Goal: Task Accomplishment & Management: Use online tool/utility

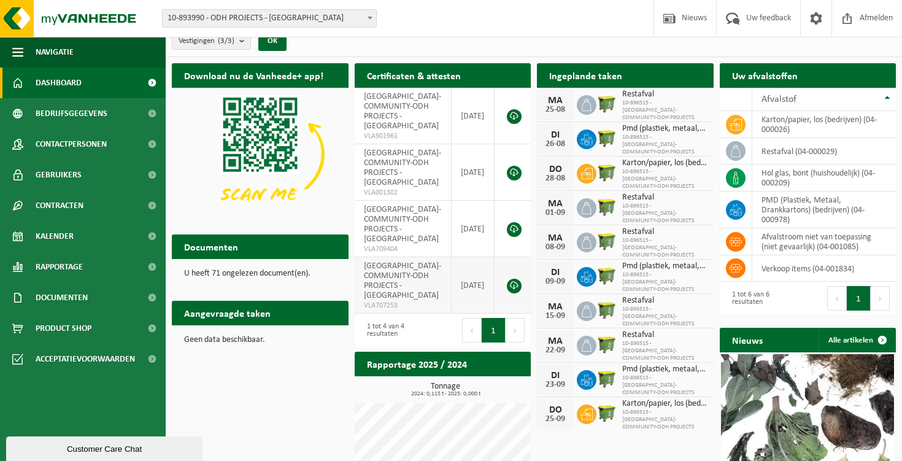
scroll to position [7, 0]
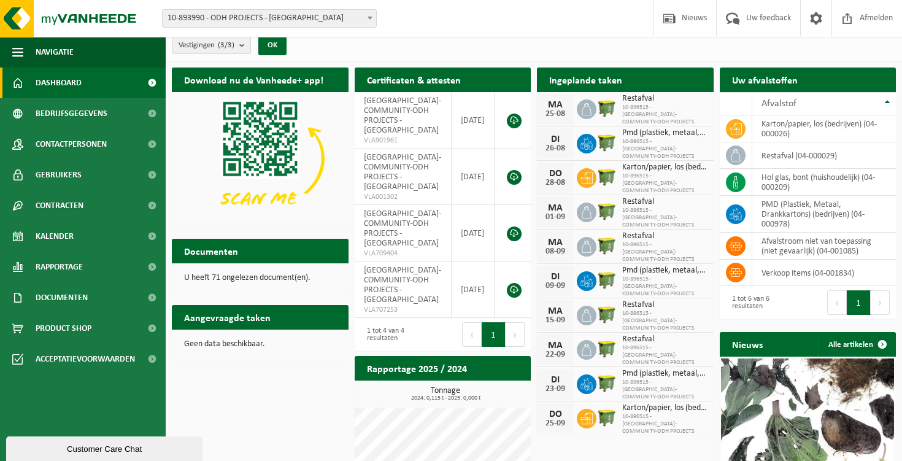
click at [600, 201] on img at bounding box center [607, 211] width 21 height 21
click at [83, 143] on span "Contactpersonen" at bounding box center [71, 144] width 71 height 31
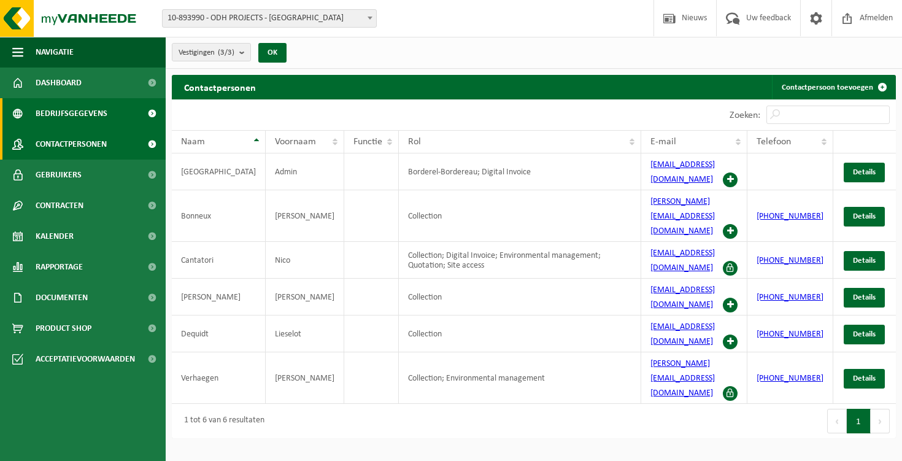
click at [85, 118] on span "Bedrijfsgegevens" at bounding box center [72, 113] width 72 height 31
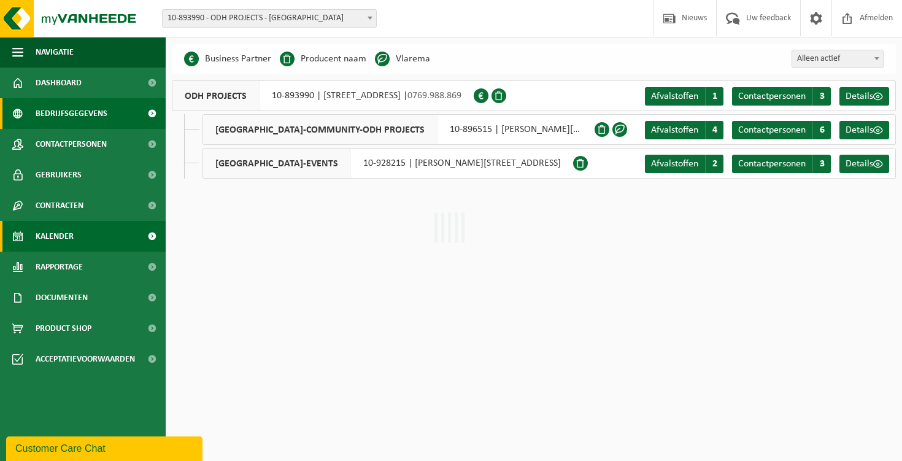
click at [90, 247] on link "Kalender" at bounding box center [83, 236] width 166 height 31
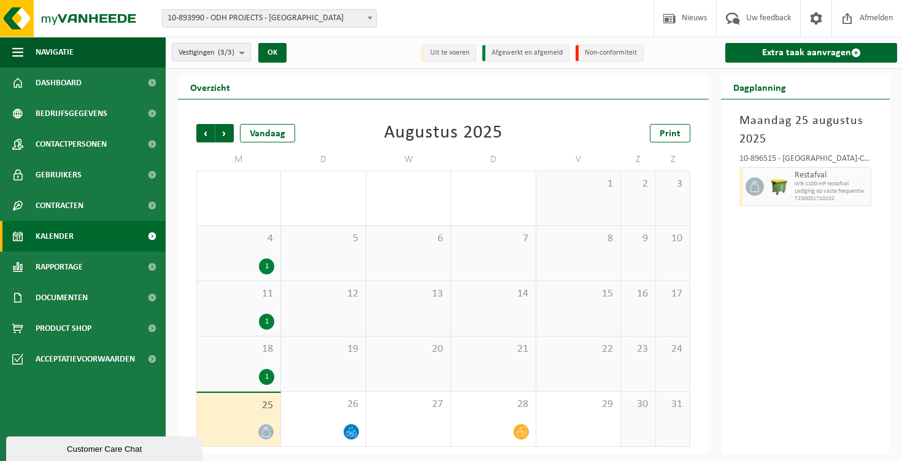
click at [270, 379] on div "1" at bounding box center [266, 377] width 15 height 16
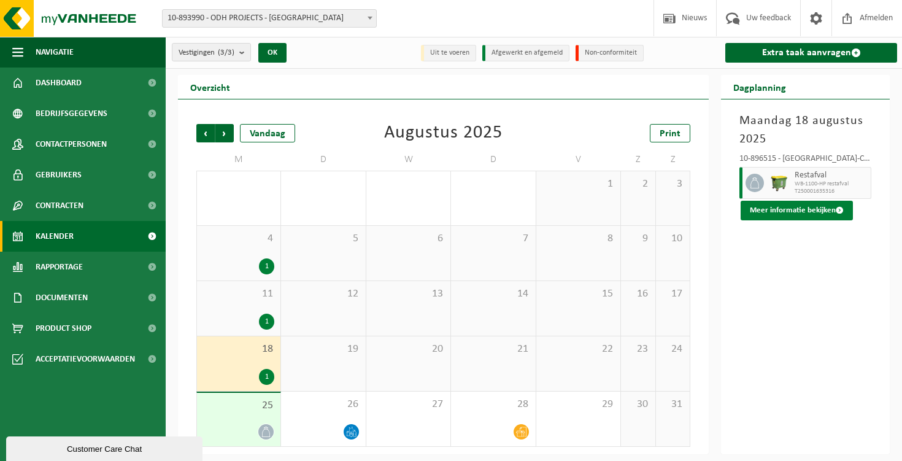
click at [800, 212] on button "Meer informatie bekijken" at bounding box center [797, 211] width 112 height 20
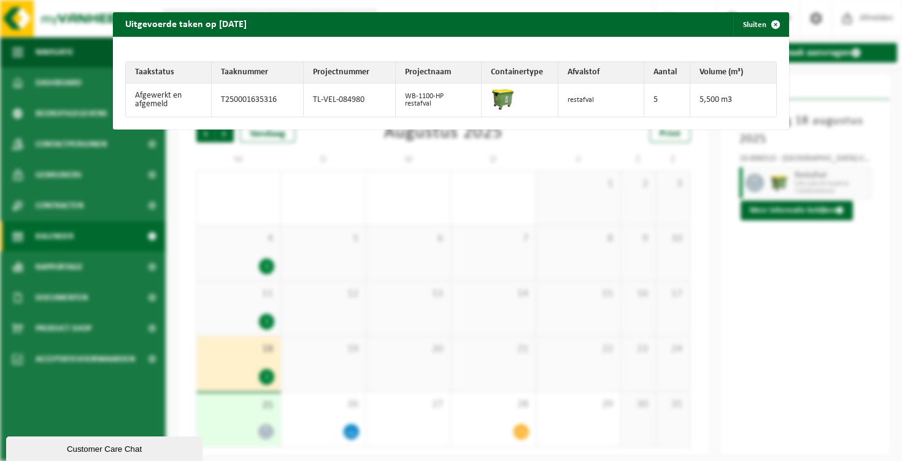
click at [800, 323] on div "Uitgevoerde taken op 2025-08-18 Sluiten Taakstatus Taaknummer Projectnummer Pro…" at bounding box center [451, 230] width 902 height 461
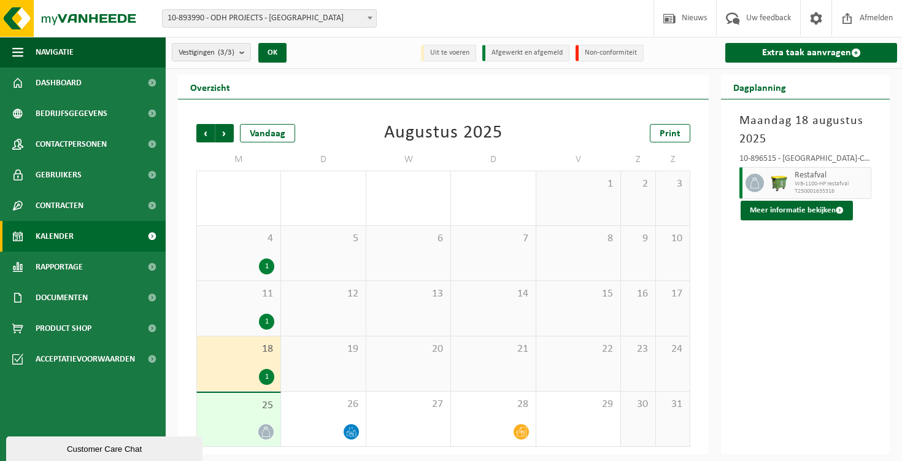
click at [267, 429] on icon at bounding box center [266, 432] width 8 height 10
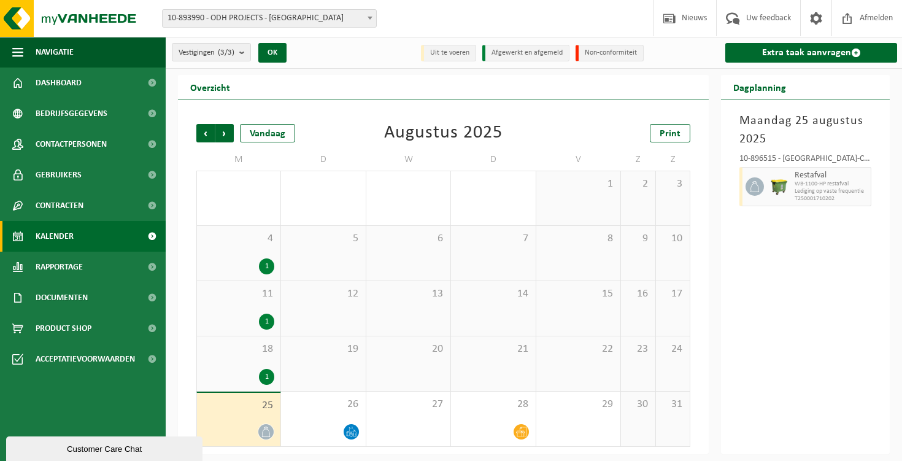
click at [267, 429] on icon at bounding box center [266, 432] width 8 height 10
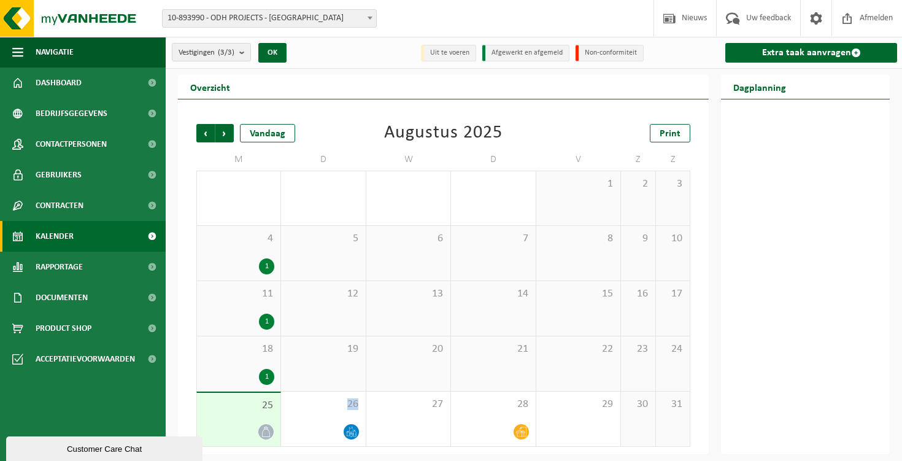
click at [267, 429] on icon at bounding box center [266, 432] width 8 height 10
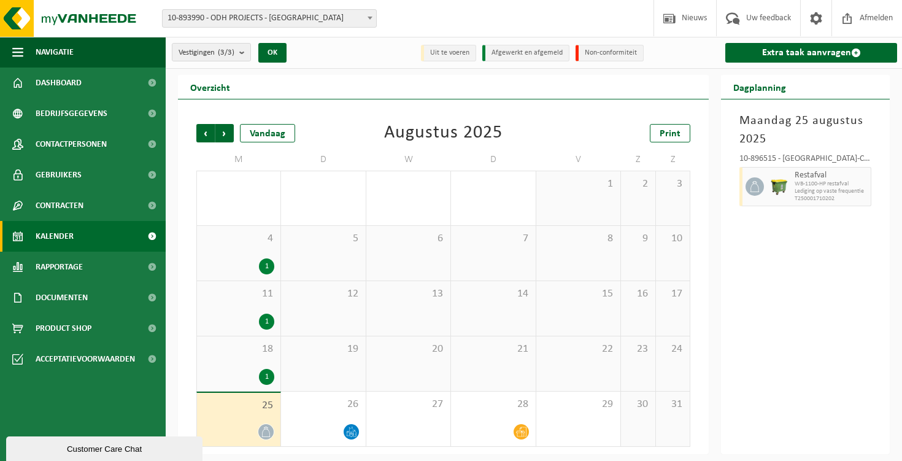
click at [270, 430] on icon at bounding box center [266, 432] width 10 height 10
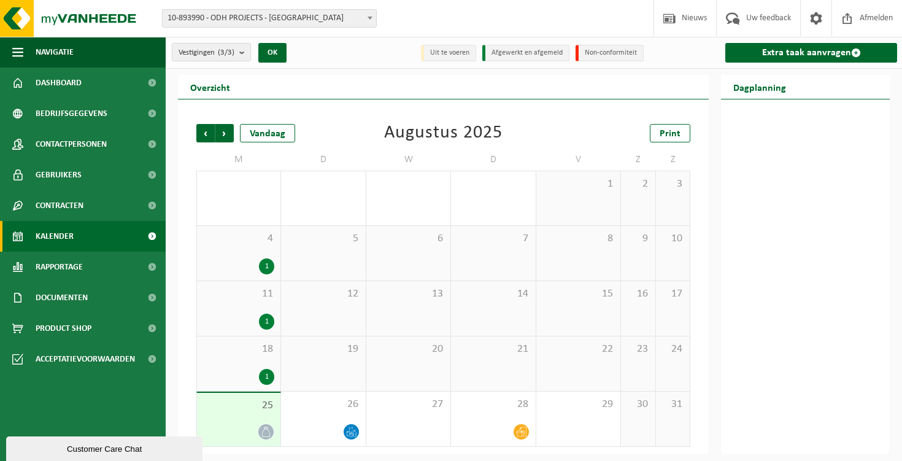
click at [265, 431] on icon at bounding box center [266, 432] width 10 height 10
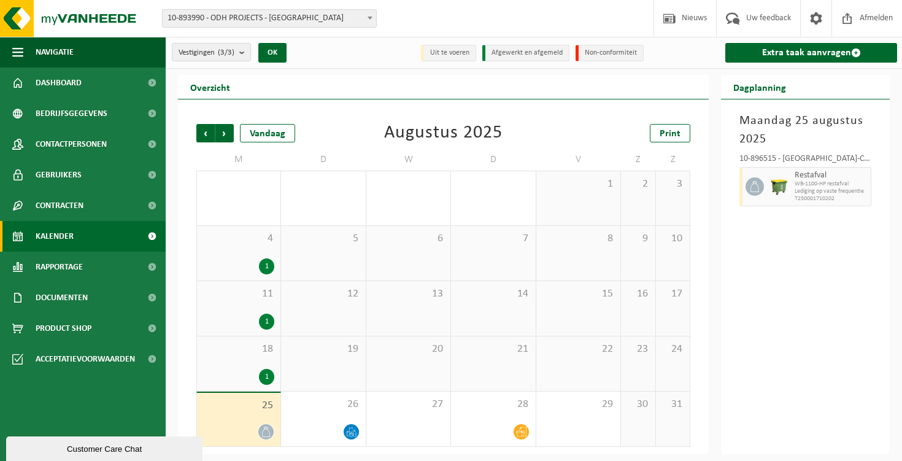
click at [780, 188] on img at bounding box center [779, 186] width 18 height 18
click at [800, 187] on span "WB-1100-HP restafval" at bounding box center [831, 183] width 73 height 7
click at [757, 179] on span at bounding box center [755, 186] width 18 height 18
click at [82, 207] on span "Contracten" at bounding box center [60, 205] width 48 height 31
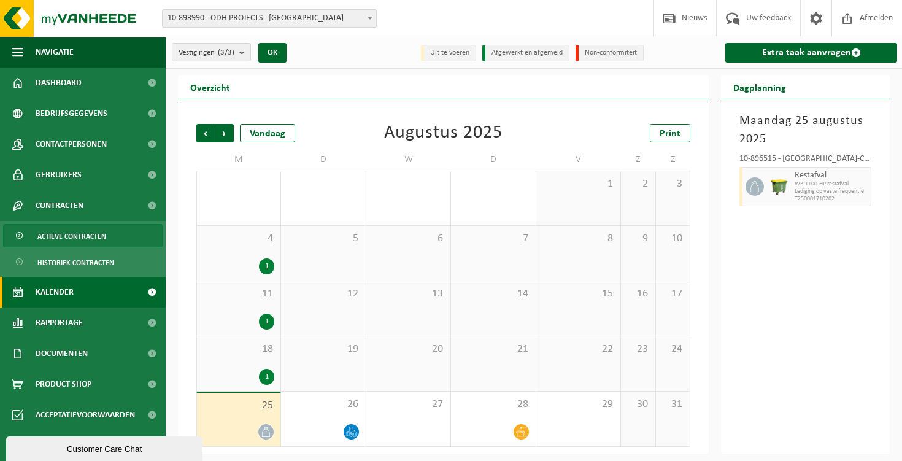
click at [88, 231] on span "Actieve contracten" at bounding box center [71, 236] width 69 height 23
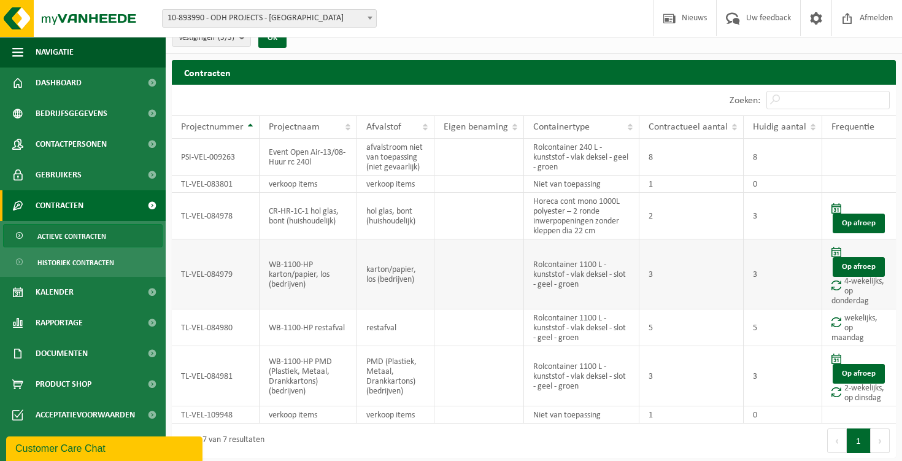
scroll to position [18, 0]
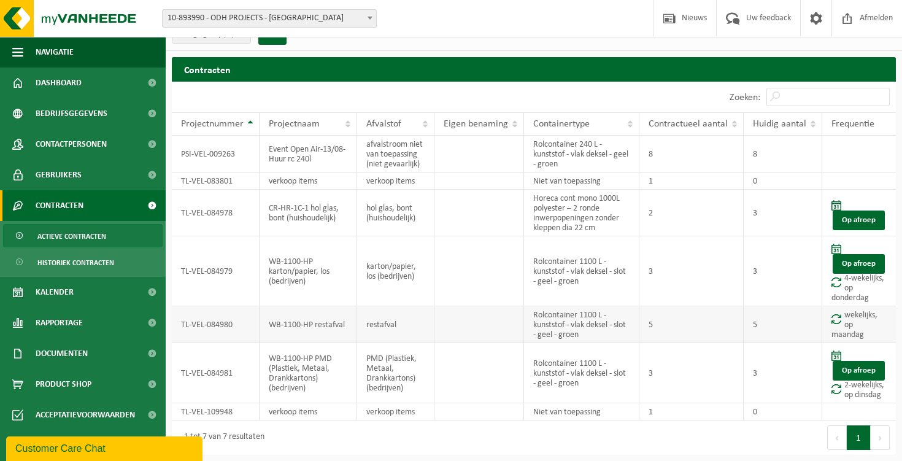
click at [836, 315] on span at bounding box center [837, 319] width 10 height 10
click at [858, 322] on td "wekelijks, op maandag" at bounding box center [860, 324] width 74 height 37
click at [840, 317] on span at bounding box center [837, 319] width 10 height 10
click at [439, 316] on td at bounding box center [480, 324] width 90 height 37
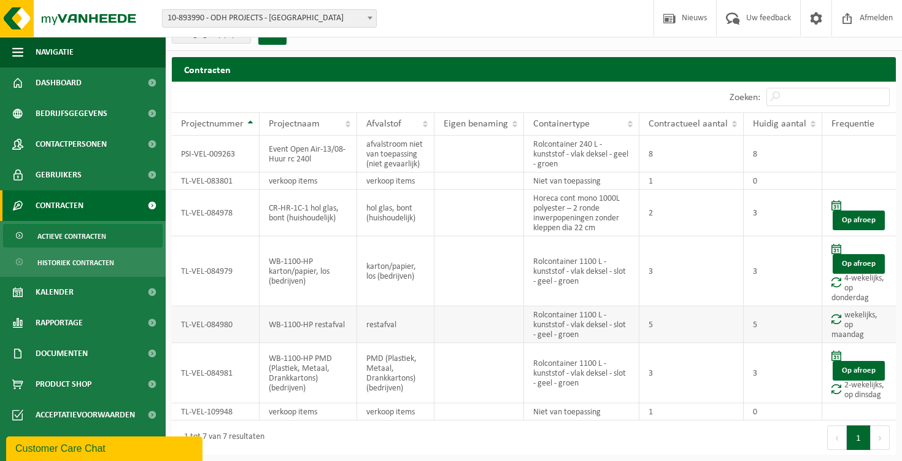
click at [429, 325] on td "restafval" at bounding box center [396, 324] width 78 height 37
click at [109, 180] on link "Gebruikers" at bounding box center [83, 175] width 166 height 31
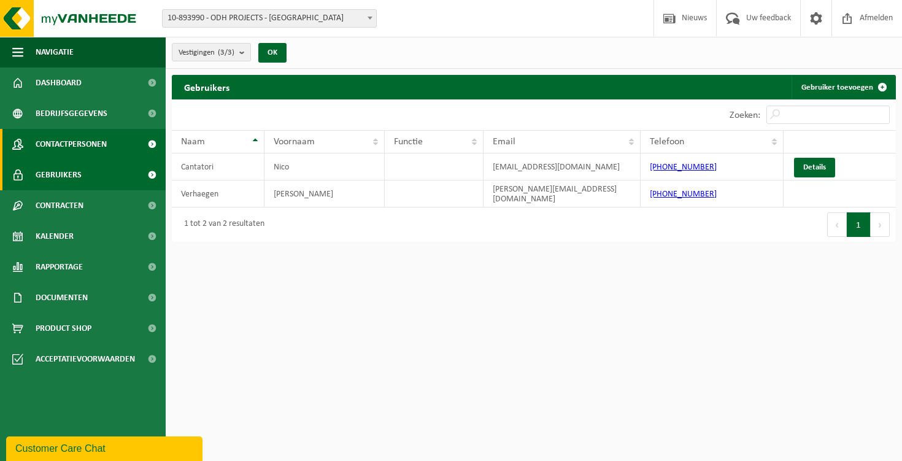
click at [80, 152] on span "Contactpersonen" at bounding box center [71, 144] width 71 height 31
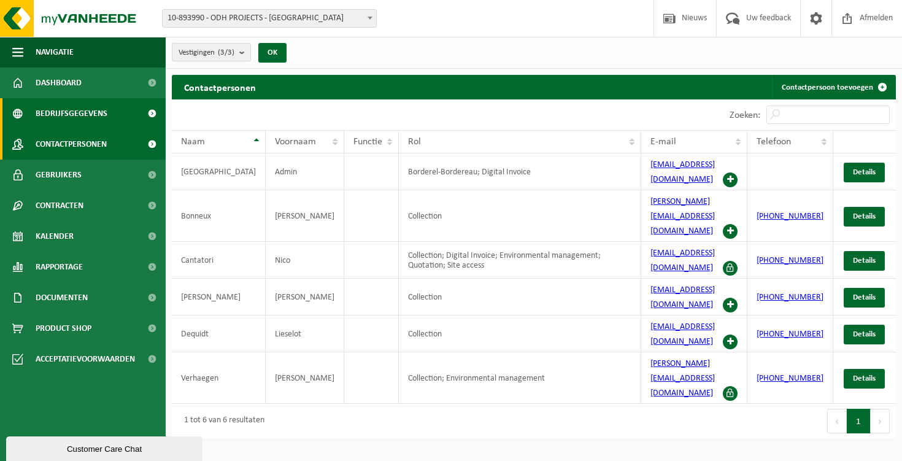
click at [76, 117] on span "Bedrijfsgegevens" at bounding box center [72, 113] width 72 height 31
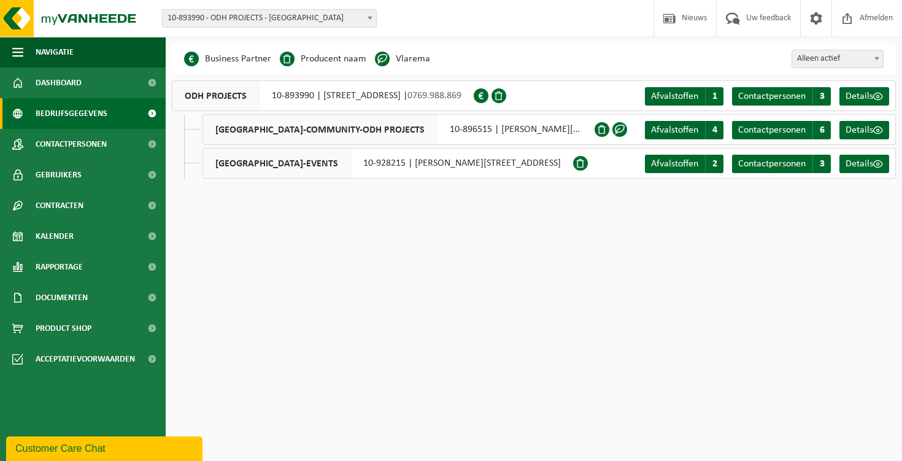
click at [394, 128] on span "ASIAT PARK-COMMUNITY-ODH PROJECTS" at bounding box center [320, 129] width 234 height 29
click at [341, 153] on div "ASIAT PARK-EVENTS 10-928215 | WILLEM ELSSCHOTSTRAAT 17, 1800 VILVOORDE" at bounding box center [388, 163] width 371 height 31
click at [256, 165] on span "ASIAT PARK-EVENTS" at bounding box center [277, 163] width 148 height 29
click at [690, 170] on link "Afvalstoffen A 2" at bounding box center [684, 164] width 79 height 18
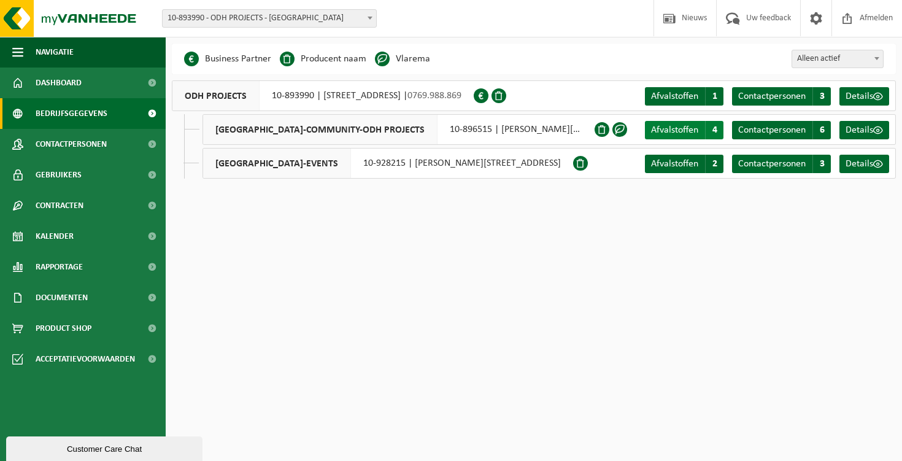
click at [654, 124] on link "Afvalstoffen A 4" at bounding box center [684, 130] width 79 height 18
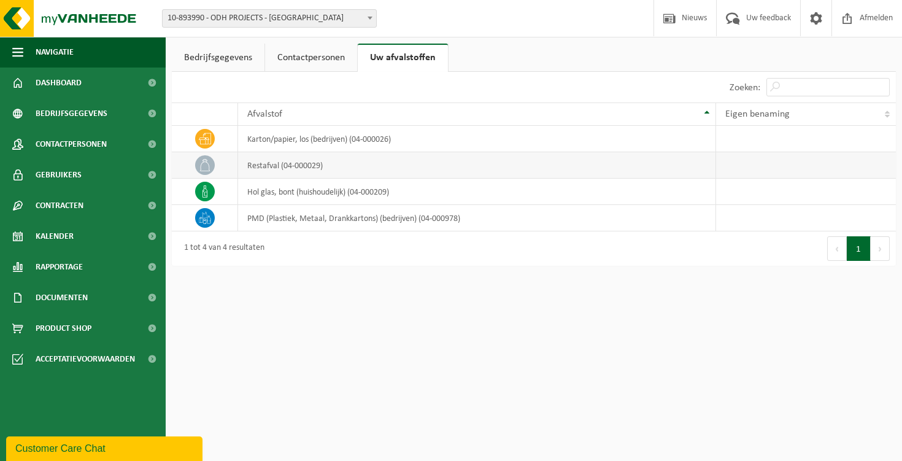
click at [290, 170] on td "restafval (04-000029)" at bounding box center [477, 165] width 478 height 26
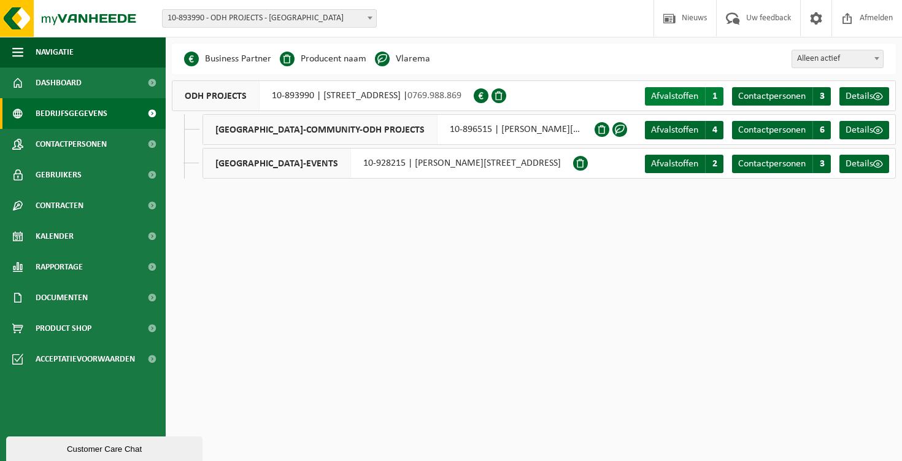
click at [681, 95] on span "Afvalstoffen" at bounding box center [674, 96] width 47 height 10
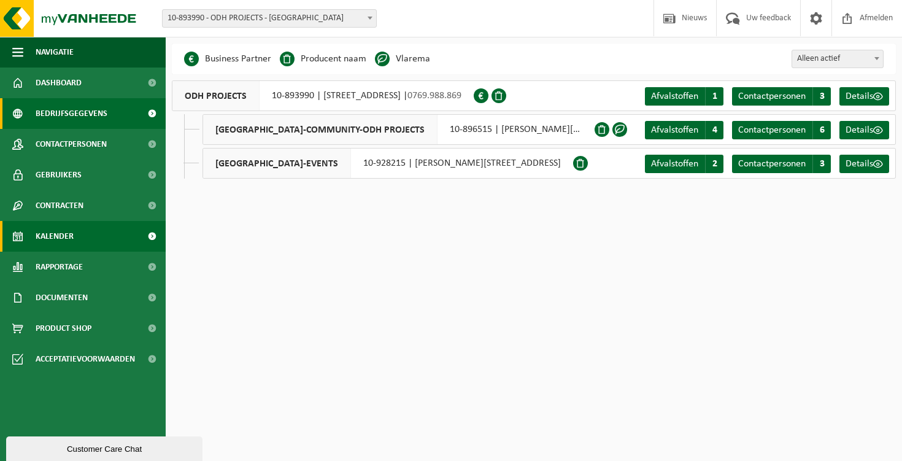
click at [93, 234] on link "Kalender" at bounding box center [83, 236] width 166 height 31
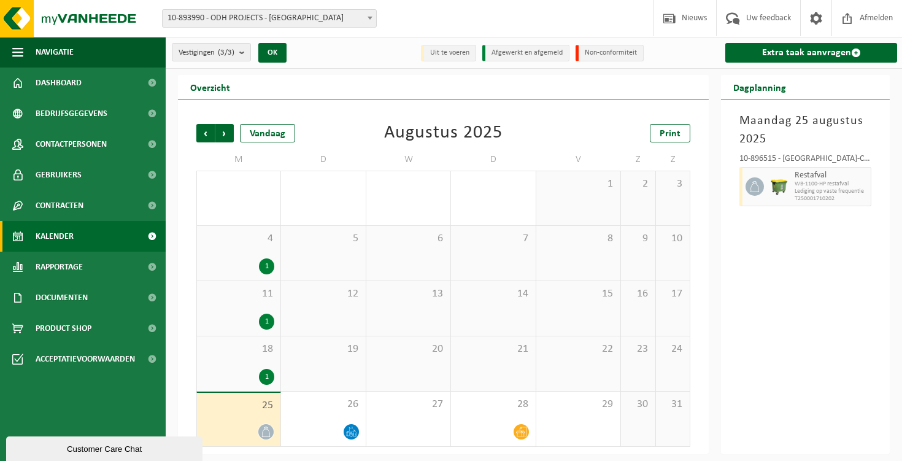
click at [813, 187] on span "WB-1100-HP restafval" at bounding box center [831, 183] width 73 height 7
click at [91, 235] on link "Kalender" at bounding box center [83, 236] width 166 height 31
click at [249, 407] on span "25" at bounding box center [238, 406] width 71 height 14
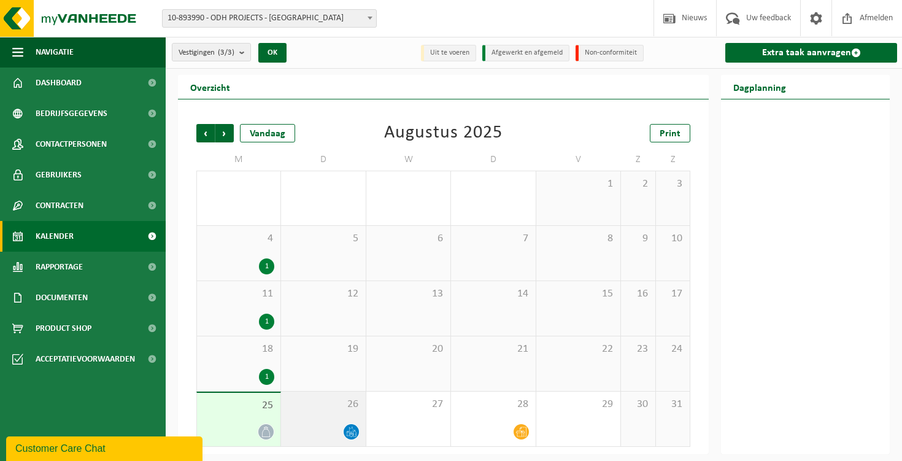
click at [352, 433] on icon at bounding box center [351, 432] width 10 height 10
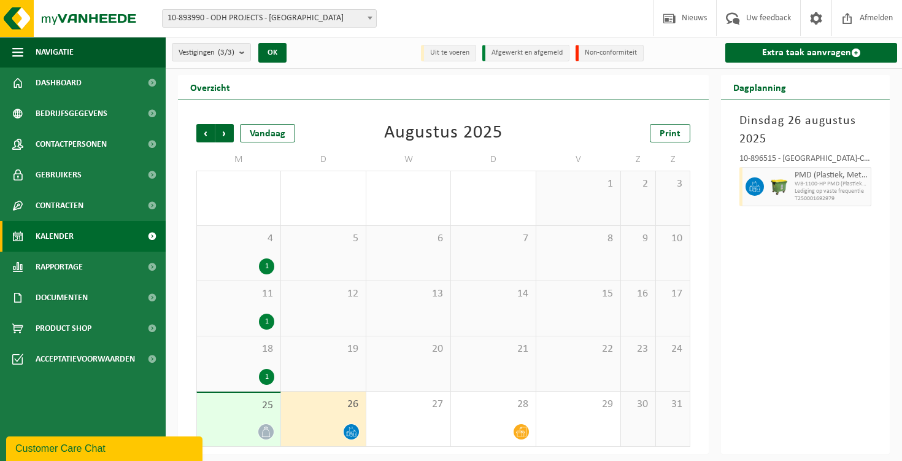
click at [352, 433] on icon at bounding box center [351, 432] width 10 height 10
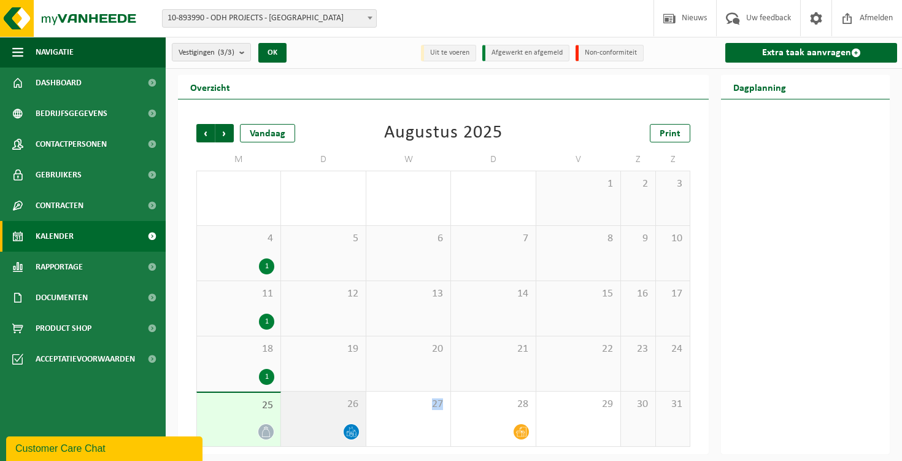
click at [352, 433] on icon at bounding box center [351, 432] width 10 height 10
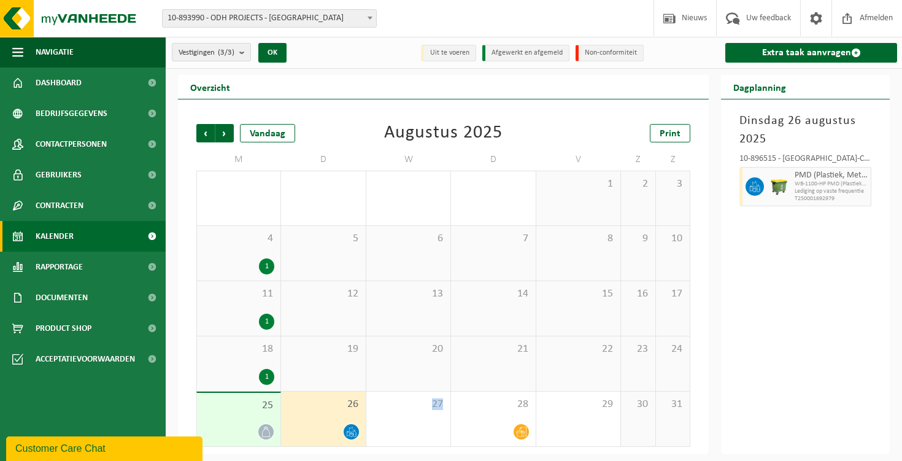
click at [783, 188] on img at bounding box center [779, 186] width 18 height 18
click at [748, 195] on div at bounding box center [754, 186] width 28 height 39
click at [517, 425] on span at bounding box center [521, 431] width 15 height 15
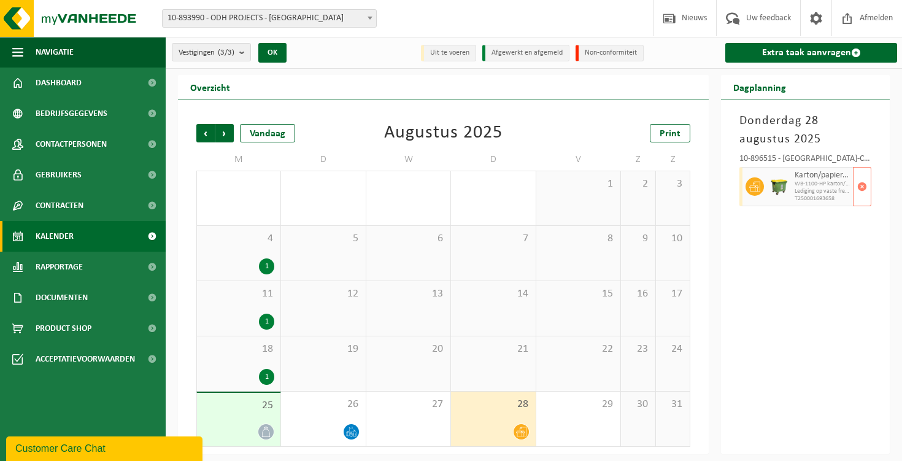
click at [798, 202] on span "T250001693658" at bounding box center [822, 198] width 55 height 7
click at [867, 186] on button "button" at bounding box center [862, 186] width 18 height 39
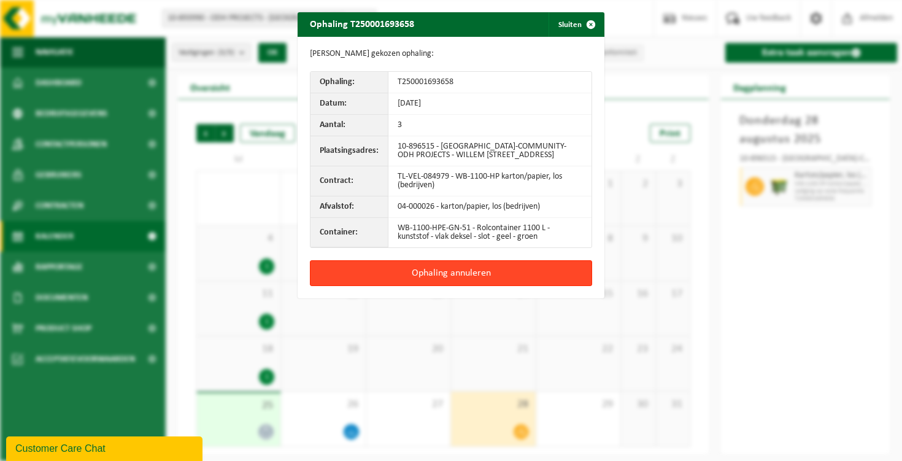
click at [476, 286] on button "Ophaling annuleren" at bounding box center [451, 273] width 282 height 26
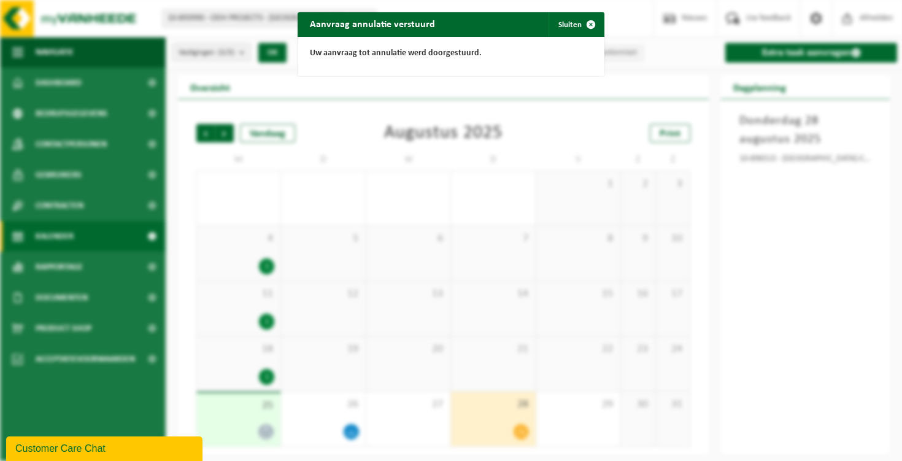
click at [482, 222] on div "Aanvraag annulatie verstuurd Sluiten Uw aanvraag tot annulatie werd doorgestuur…" at bounding box center [451, 230] width 902 height 461
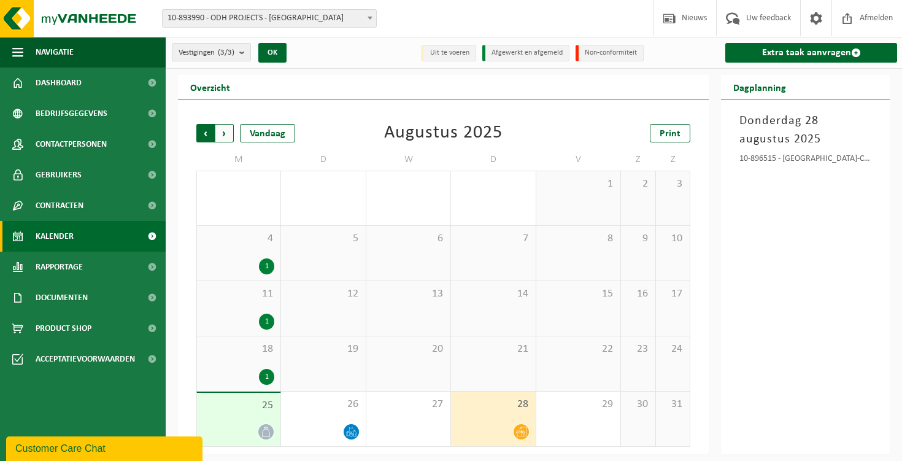
click at [231, 134] on span "Volgende" at bounding box center [224, 133] width 18 height 18
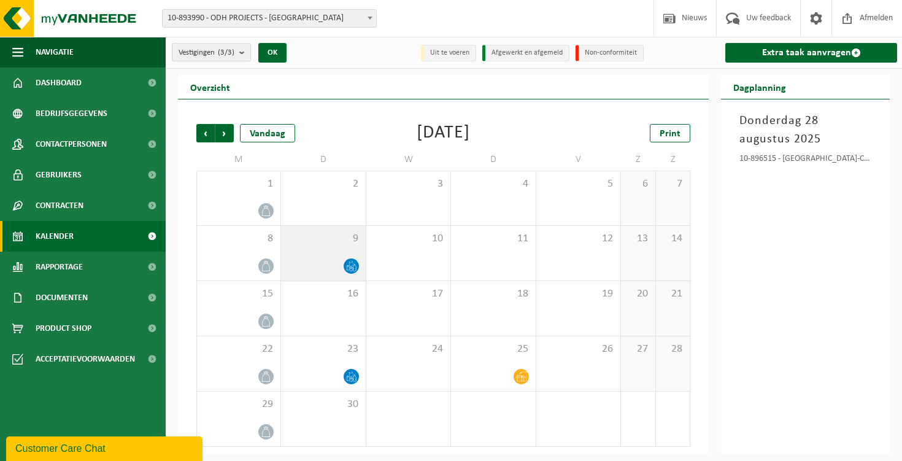
click at [352, 258] on div at bounding box center [351, 266] width 17 height 17
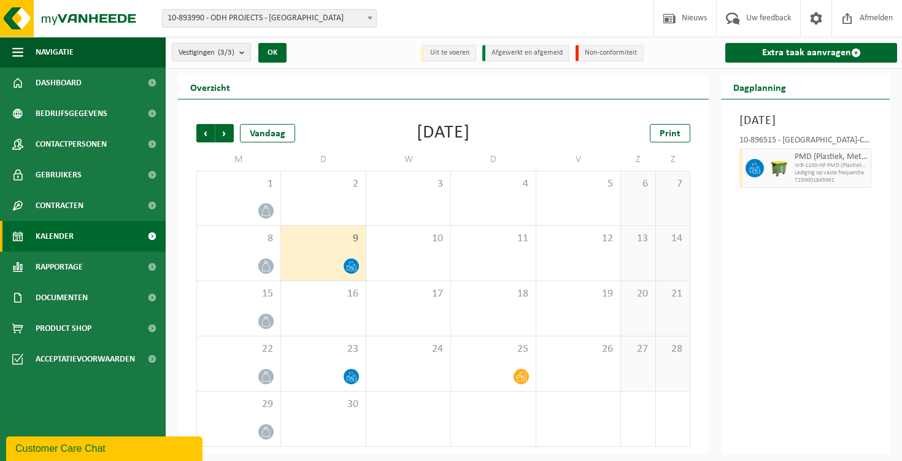
click at [823, 149] on div "10-896515 - [GEOGRAPHIC_DATA]-COMMUNITY-ODH PROJECTS - [GEOGRAPHIC_DATA]" at bounding box center [806, 142] width 132 height 12
click at [823, 168] on div "PMD (Plastiek, Metaal, Drankkartons) (bedrijven) WB-1100-HP PMD (Plastiek, Meta…" at bounding box center [822, 168] width 61 height 39
click at [861, 180] on span "button" at bounding box center [862, 168] width 10 height 25
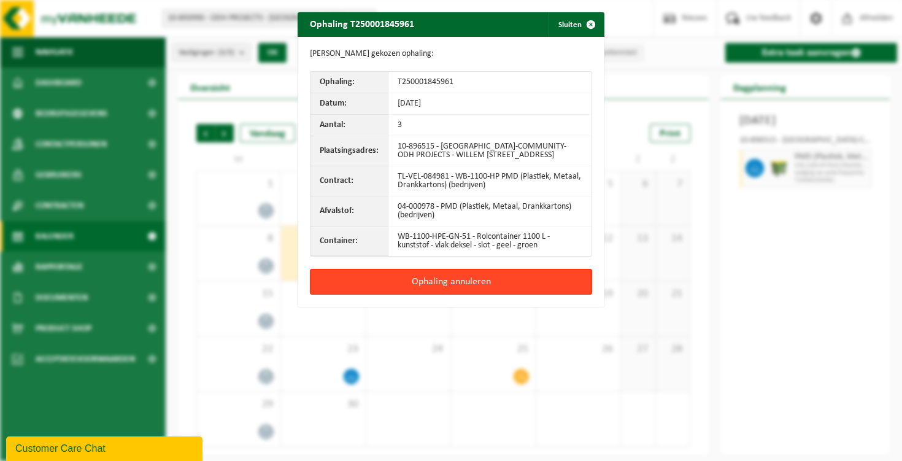
click at [454, 293] on button "Ophaling annuleren" at bounding box center [451, 282] width 282 height 26
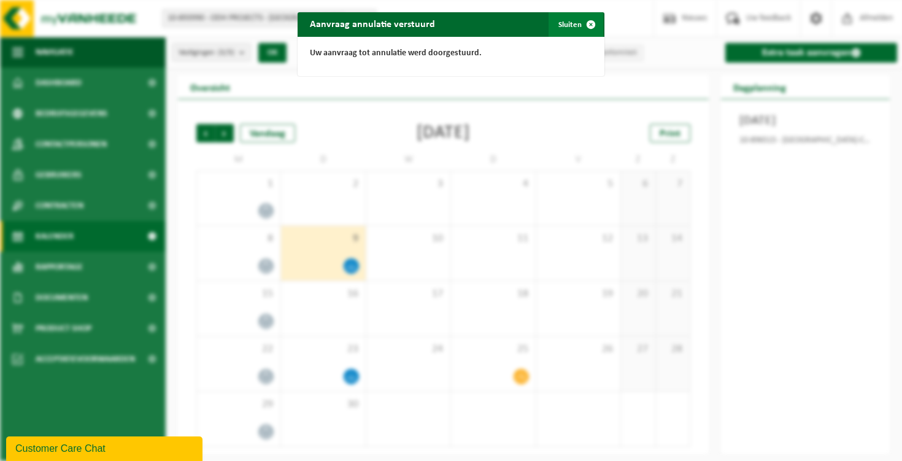
click at [583, 22] on span "button" at bounding box center [591, 24] width 25 height 25
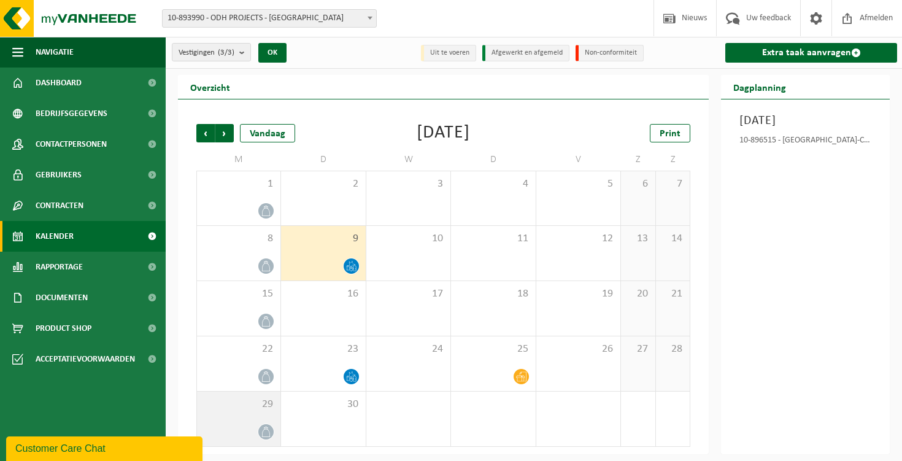
click at [263, 428] on icon at bounding box center [266, 432] width 10 height 10
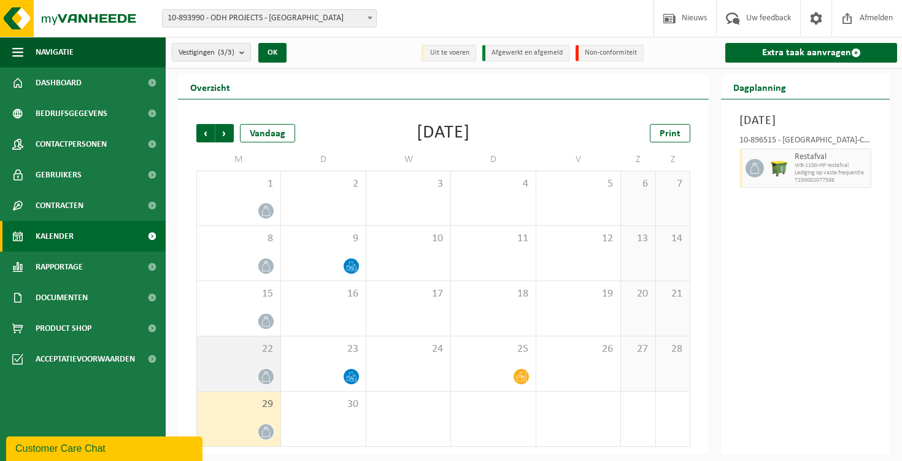
click at [258, 377] on div at bounding box center [266, 376] width 17 height 17
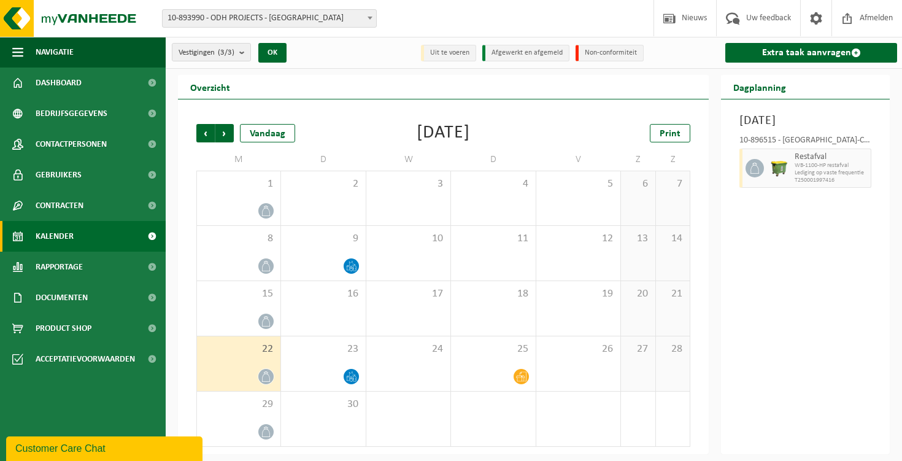
click at [271, 374] on icon at bounding box center [266, 376] width 10 height 10
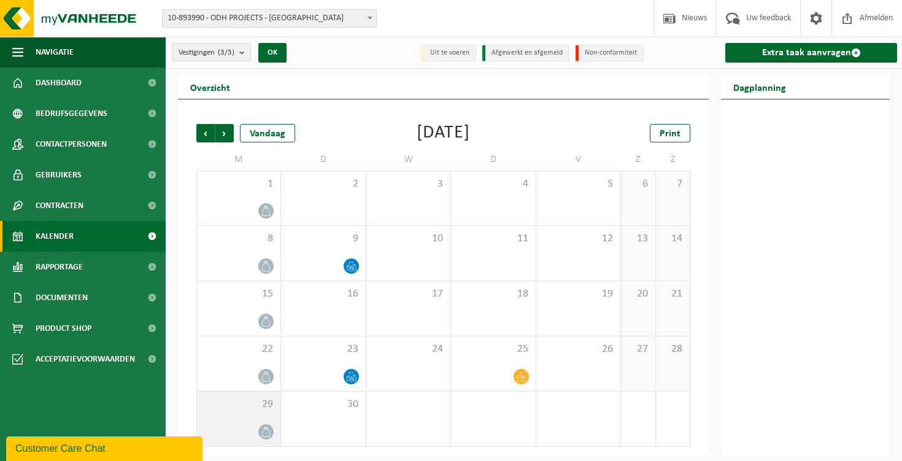
click at [260, 424] on div at bounding box center [238, 432] width 71 height 17
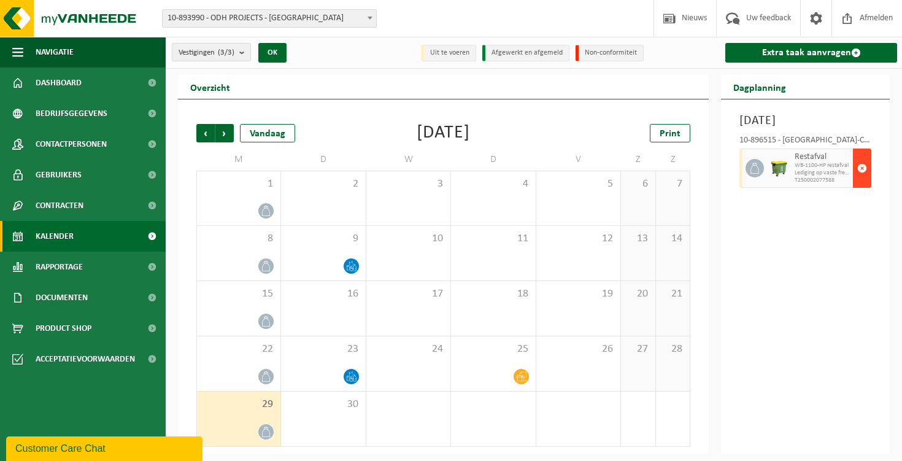
click at [867, 180] on span "button" at bounding box center [862, 168] width 10 height 25
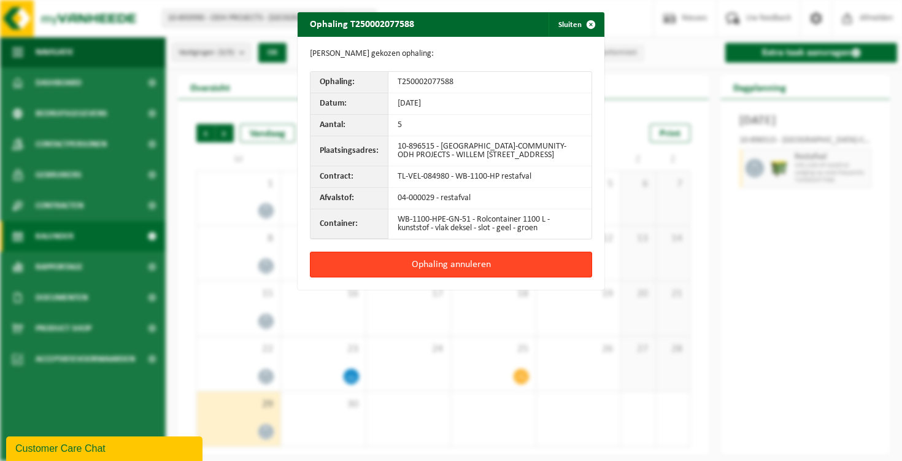
click at [502, 269] on button "Ophaling annuleren" at bounding box center [451, 265] width 282 height 26
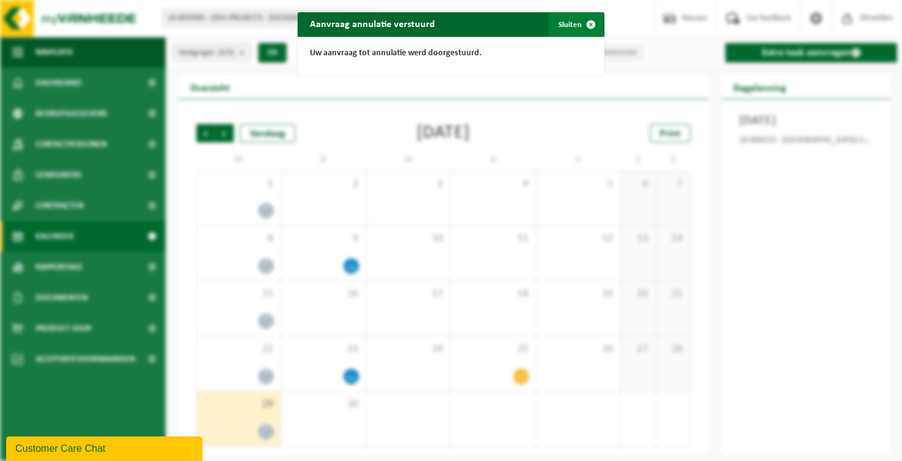
click at [577, 20] on button "Sluiten" at bounding box center [576, 24] width 55 height 25
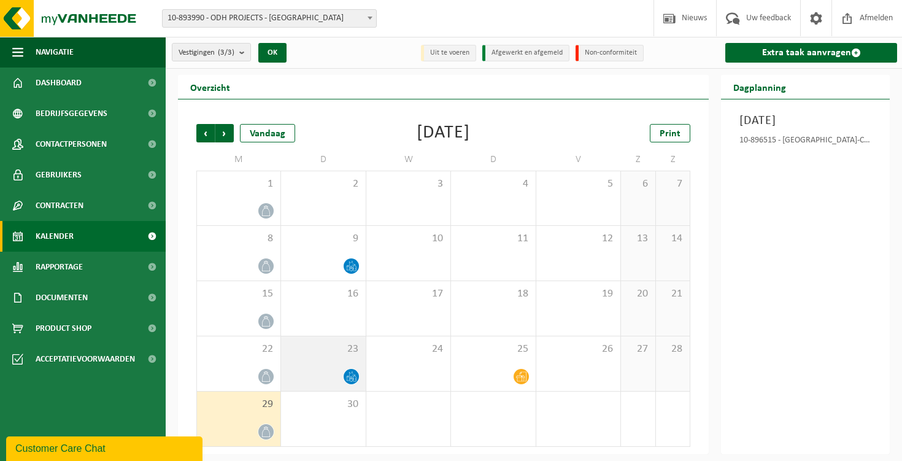
click at [344, 370] on div at bounding box center [323, 376] width 72 height 17
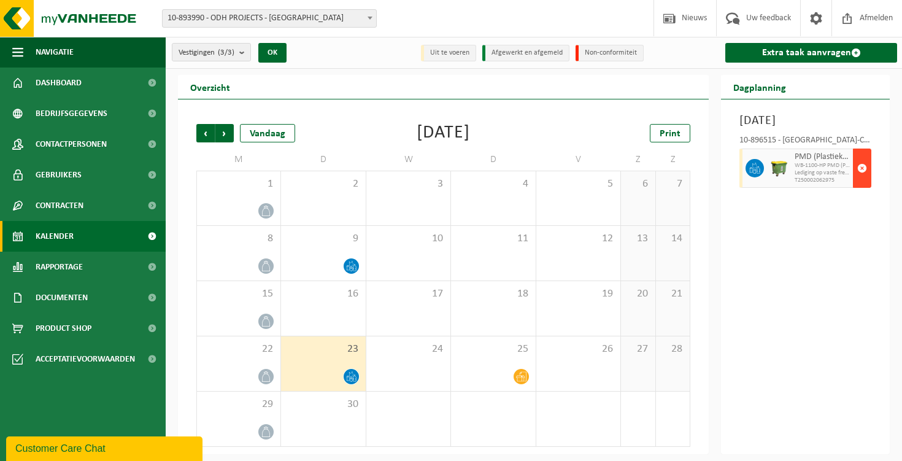
click at [861, 180] on span "button" at bounding box center [862, 168] width 10 height 25
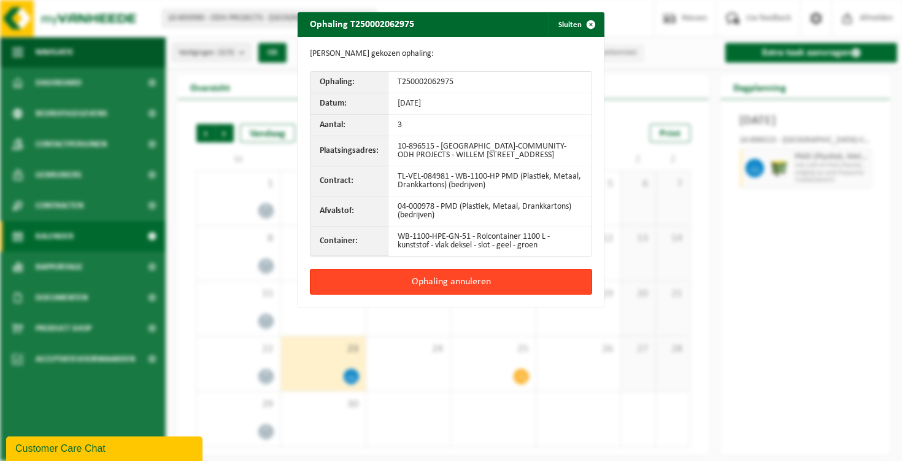
click at [489, 292] on button "Ophaling annuleren" at bounding box center [451, 282] width 282 height 26
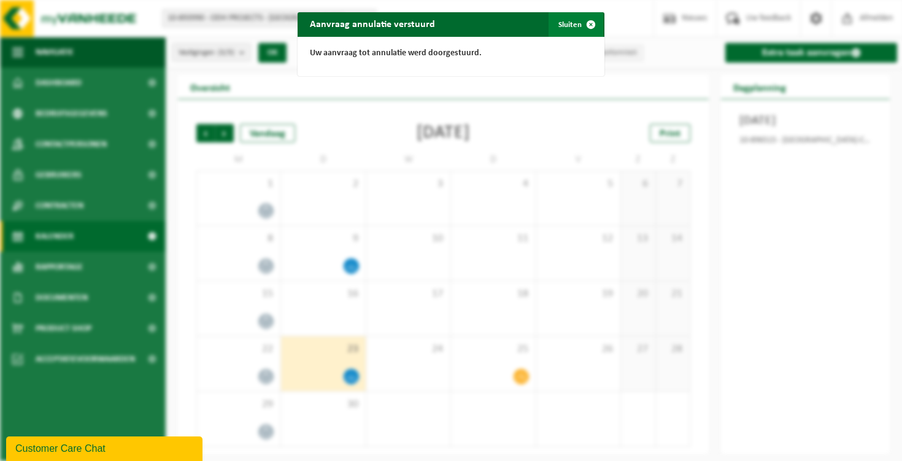
click at [587, 17] on span "button" at bounding box center [591, 24] width 25 height 25
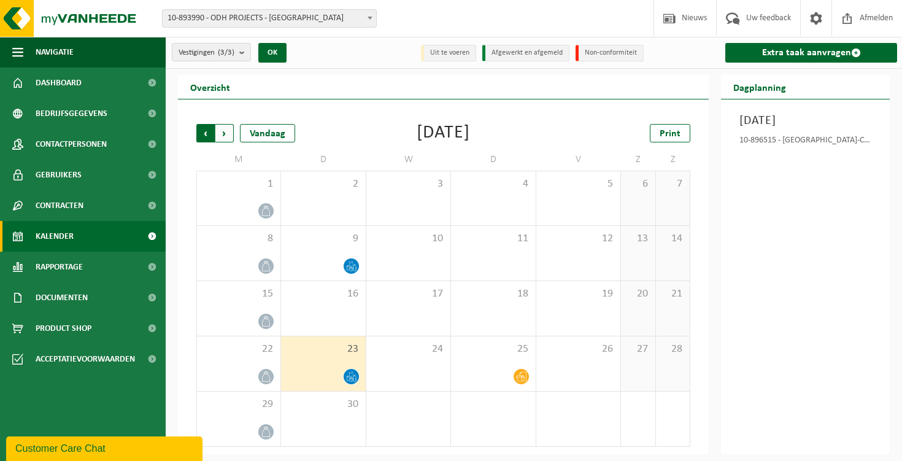
click at [220, 136] on span "Volgende" at bounding box center [224, 133] width 18 height 18
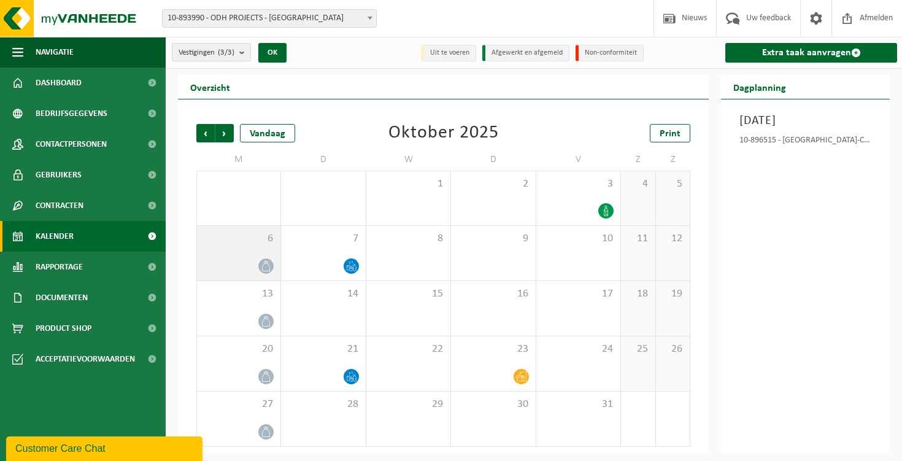
click at [261, 262] on icon at bounding box center [266, 266] width 10 height 10
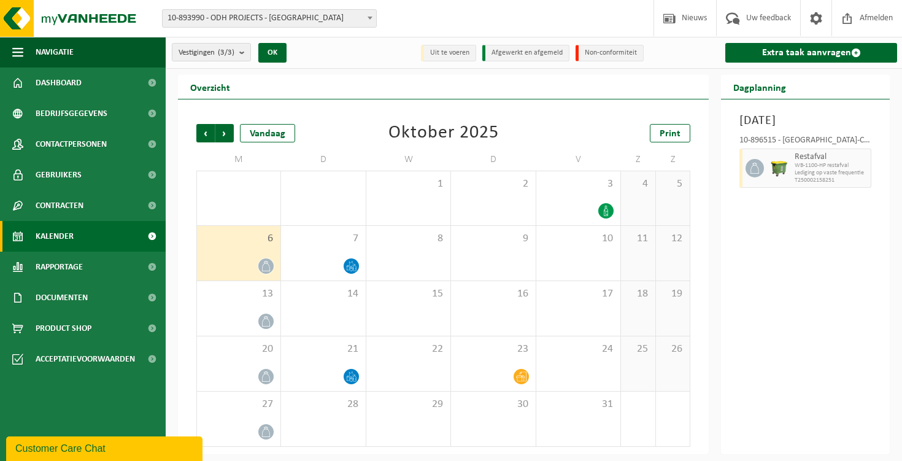
click at [261, 262] on icon at bounding box center [266, 266] width 10 height 10
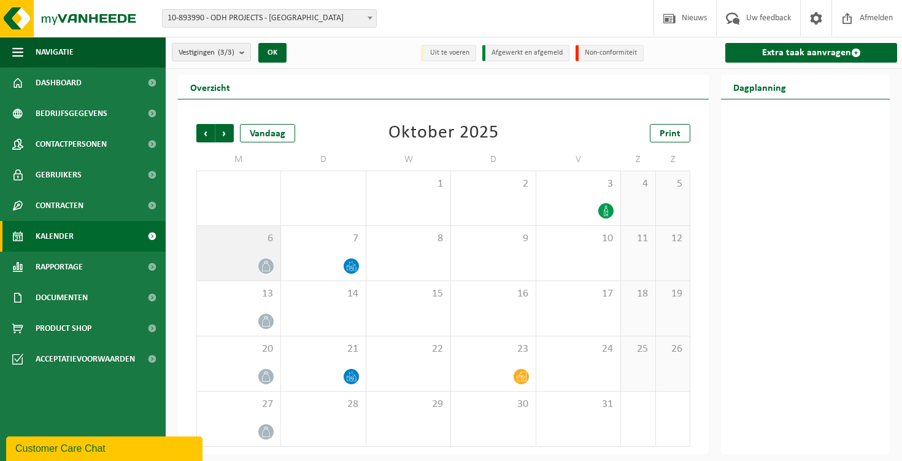
click at [261, 262] on icon at bounding box center [266, 266] width 10 height 10
